Goal: Information Seeking & Learning: Learn about a topic

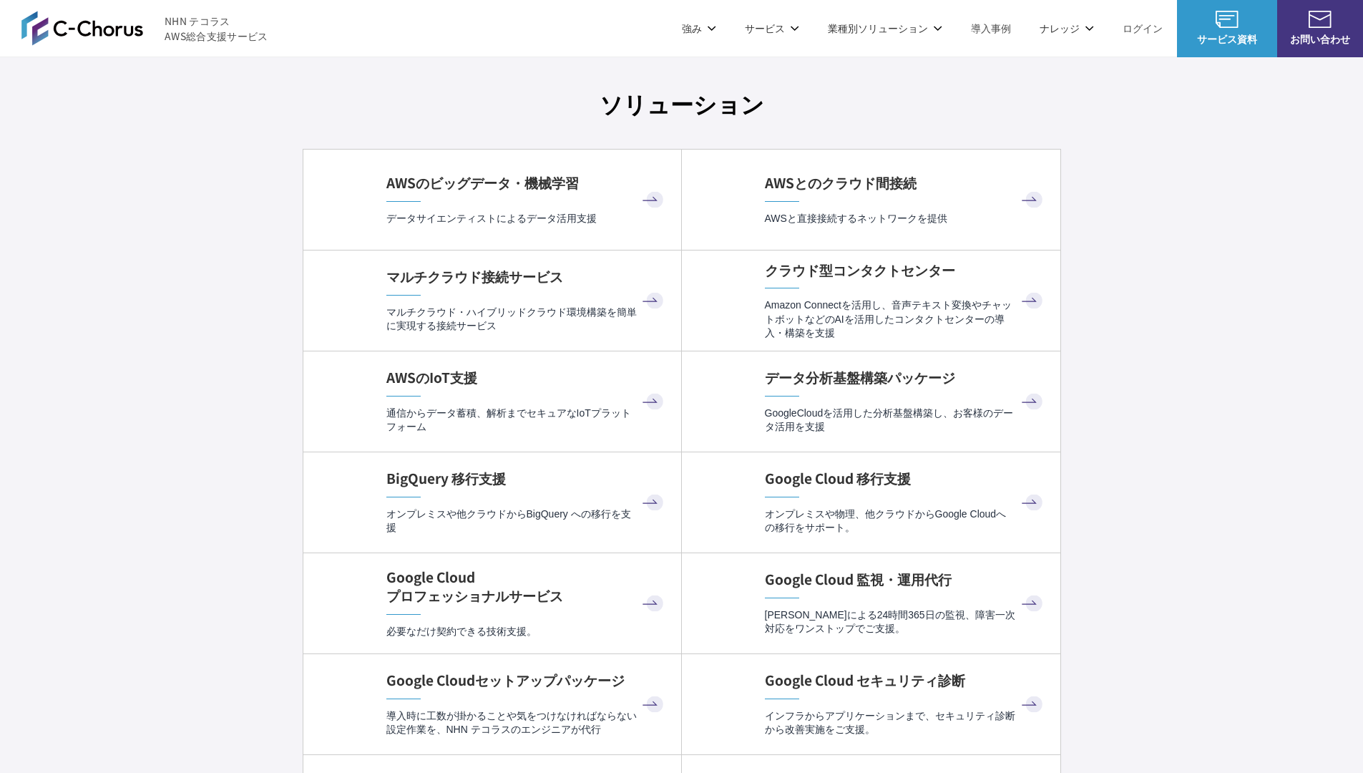
scroll to position [4286, 0]
